Goal: Check status: Check status

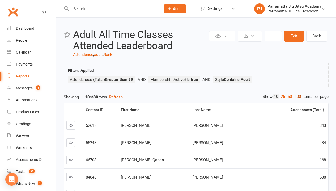
click at [297, 97] on link "100" at bounding box center [298, 97] width 9 height 6
